Goal: Transaction & Acquisition: Purchase product/service

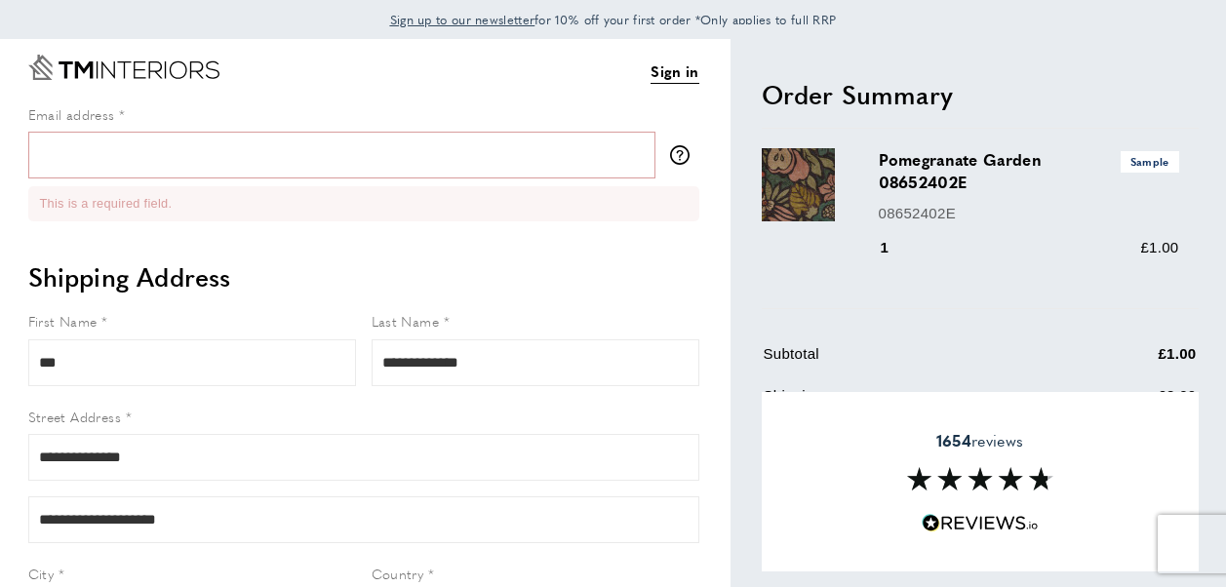
select select "**"
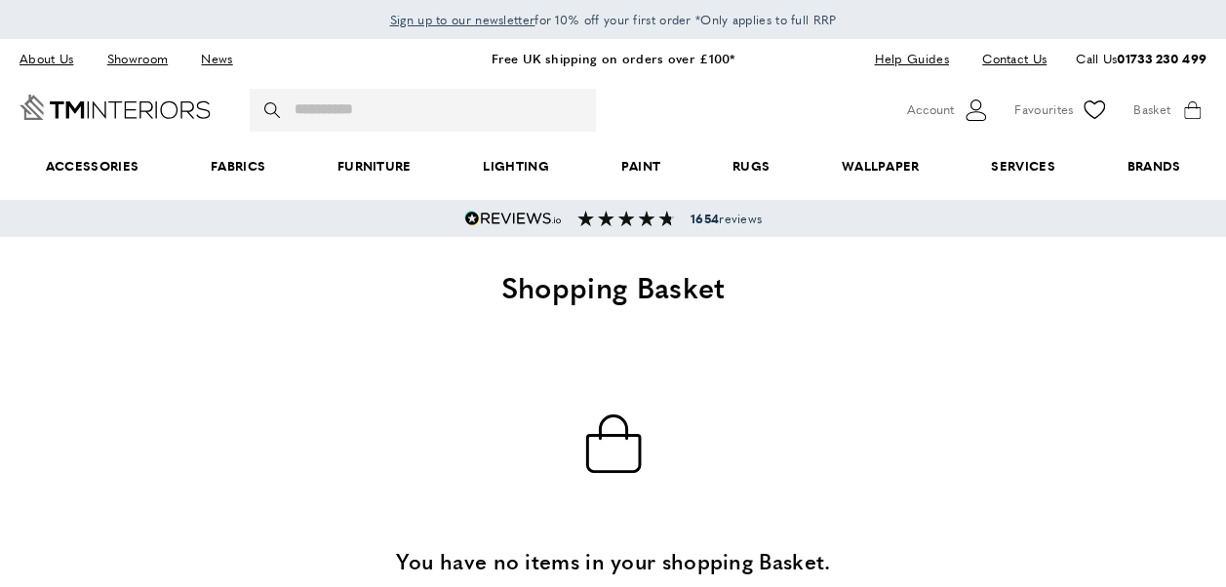
scroll to position [0, 4662]
